Goal: Information Seeking & Learning: Learn about a topic

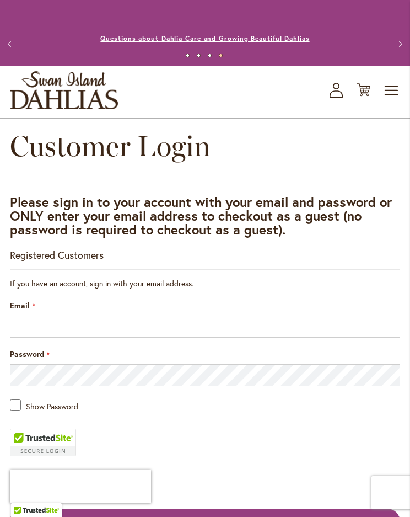
click at [272, 42] on link "Questions about Dahlia Care and Growing Beautiful Dahlias" at bounding box center [204, 38] width 209 height 8
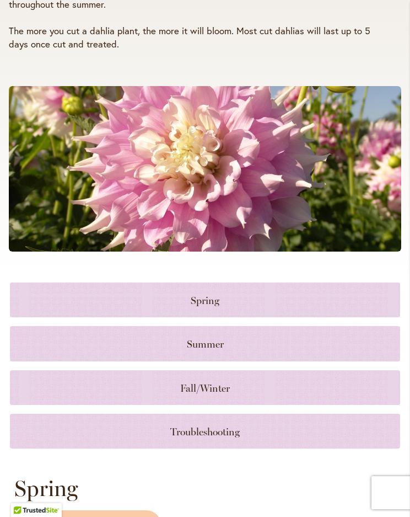
scroll to position [293, 0]
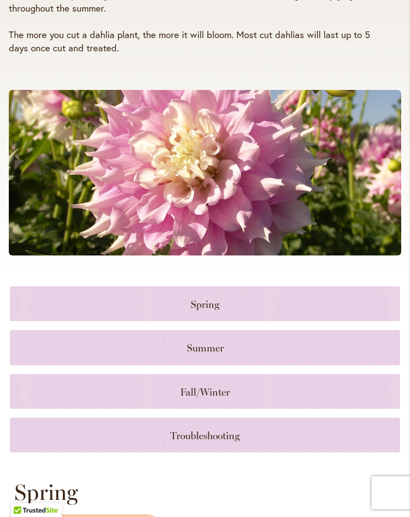
click at [327, 301] on link at bounding box center [205, 303] width 391 height 35
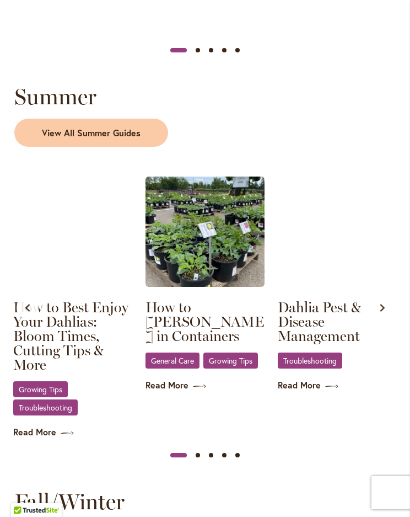
scroll to position [1077, 0]
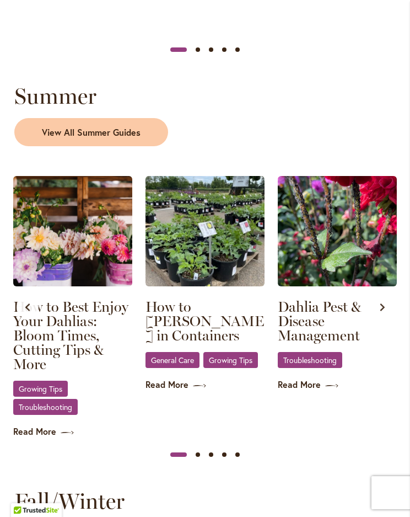
click at [106, 217] on img at bounding box center [72, 231] width 119 height 110
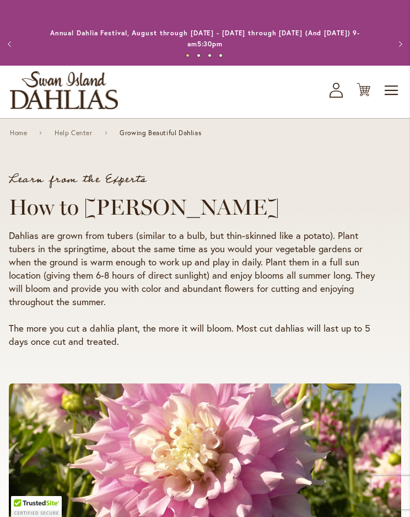
scroll to position [1088, 0]
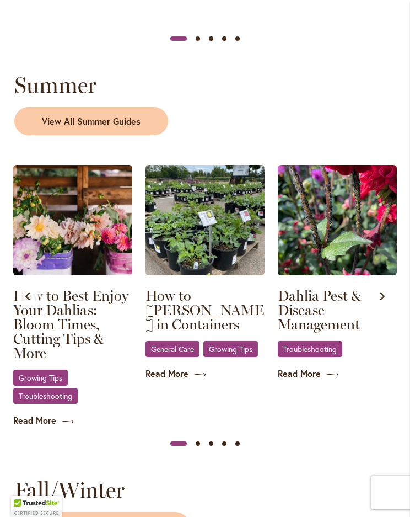
click at [312, 269] on img at bounding box center [337, 220] width 119 height 110
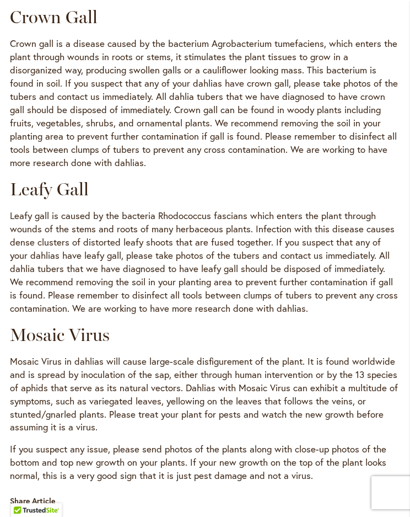
scroll to position [1747, 0]
